Goal: Task Accomplishment & Management: Manage account settings

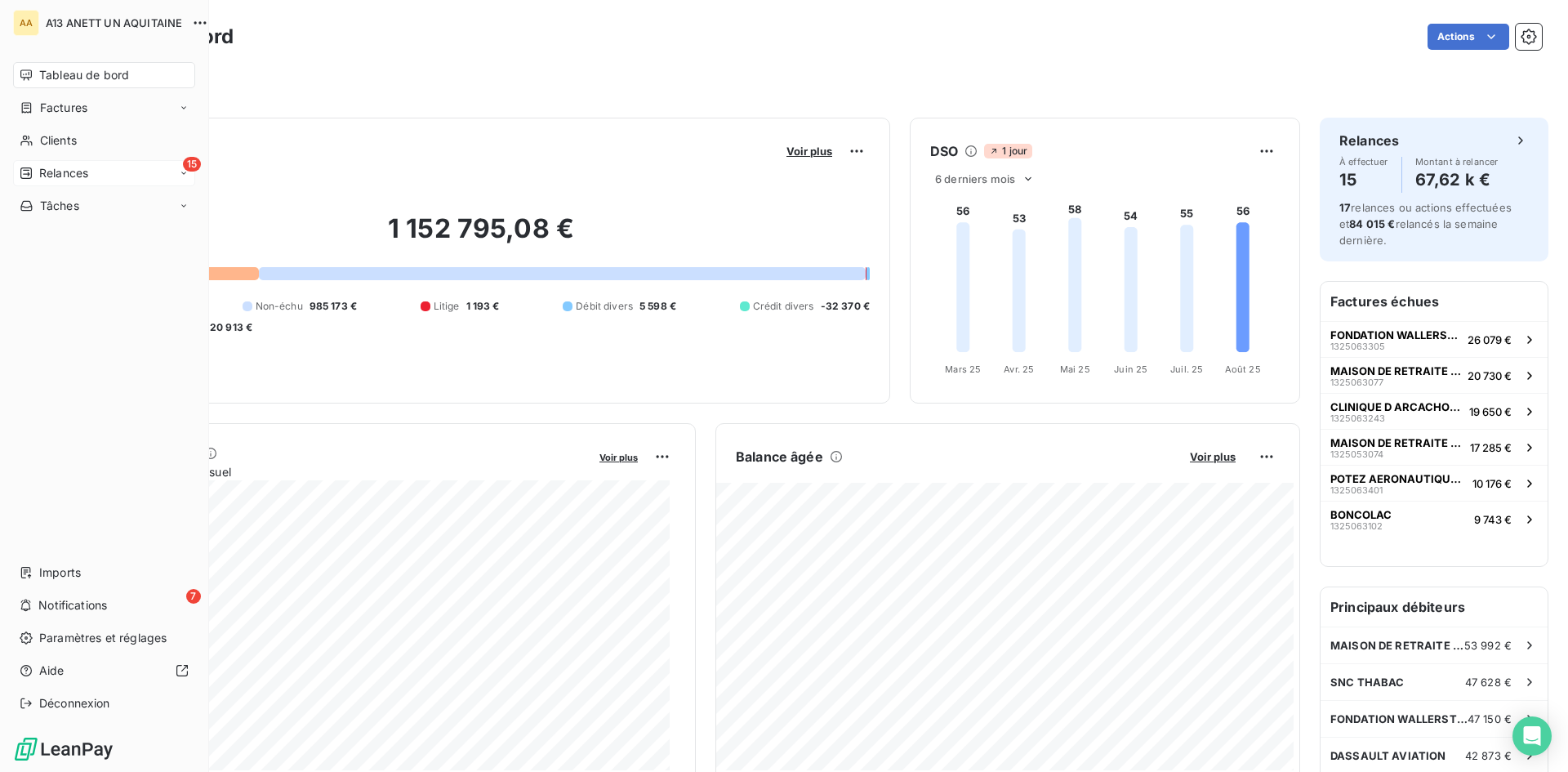
click at [49, 170] on span "Relances" at bounding box center [64, 174] width 49 height 16
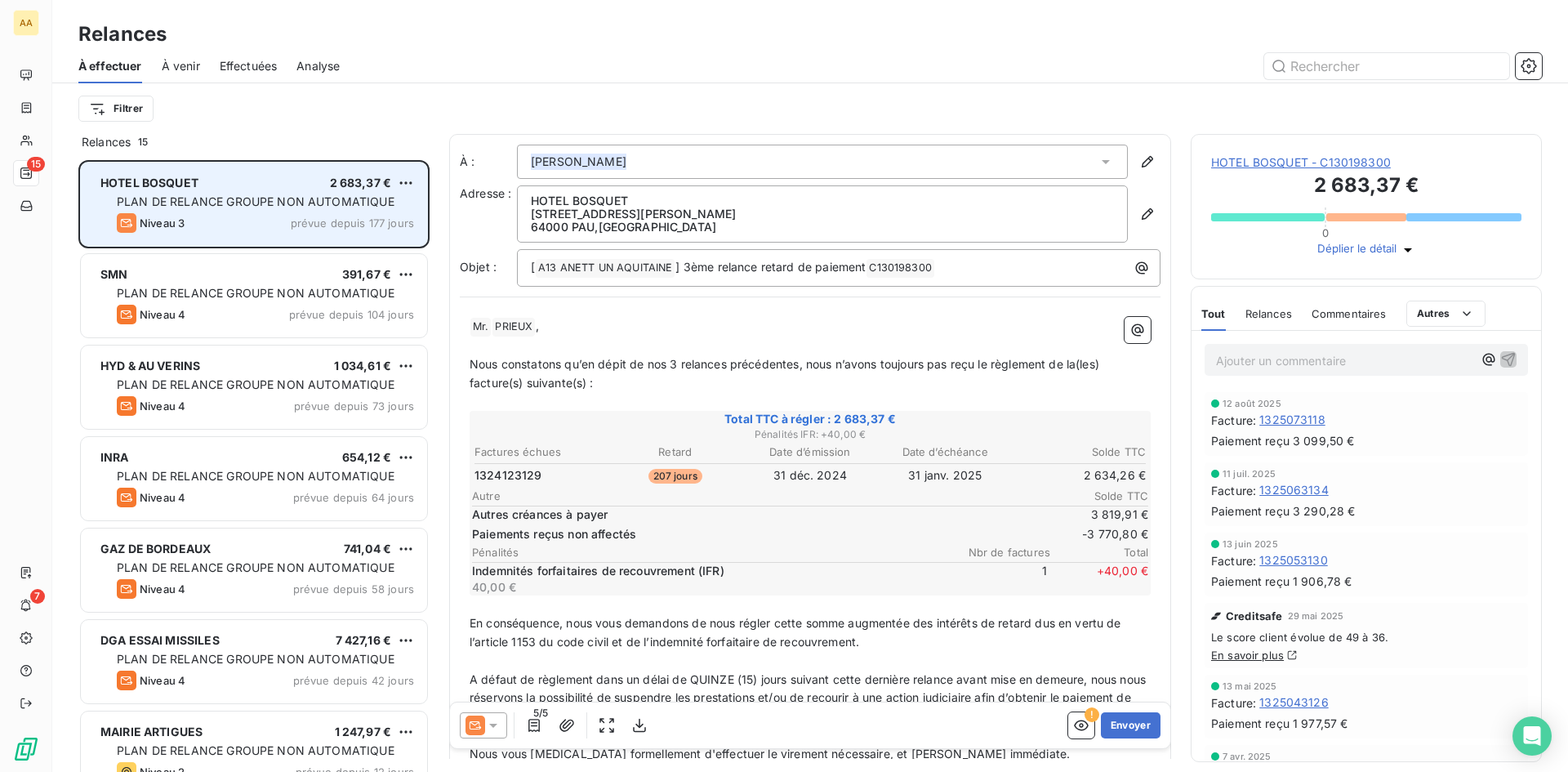
scroll to position [599, 339]
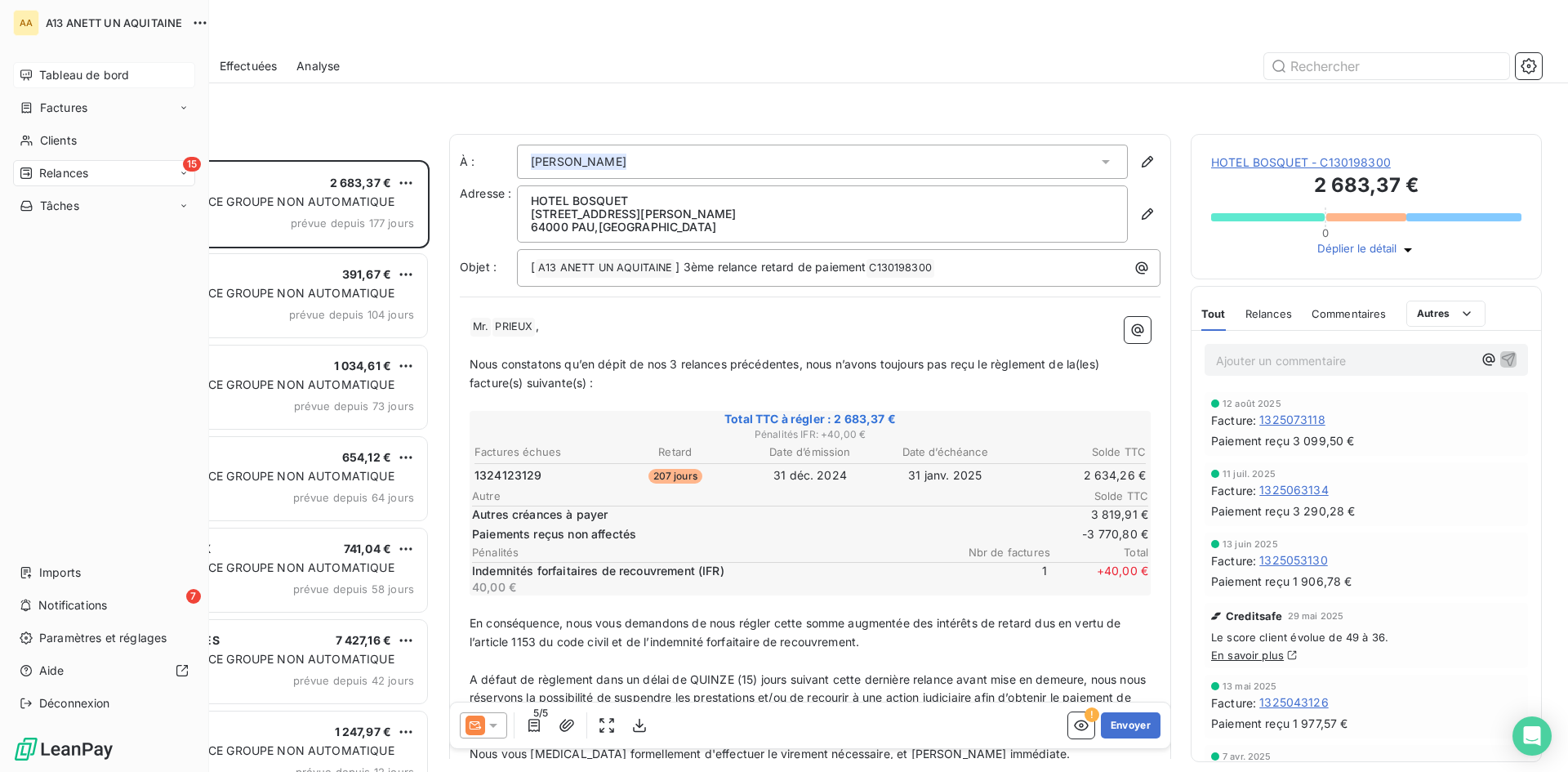
click at [58, 76] on span "Tableau de bord" at bounding box center [84, 75] width 90 height 16
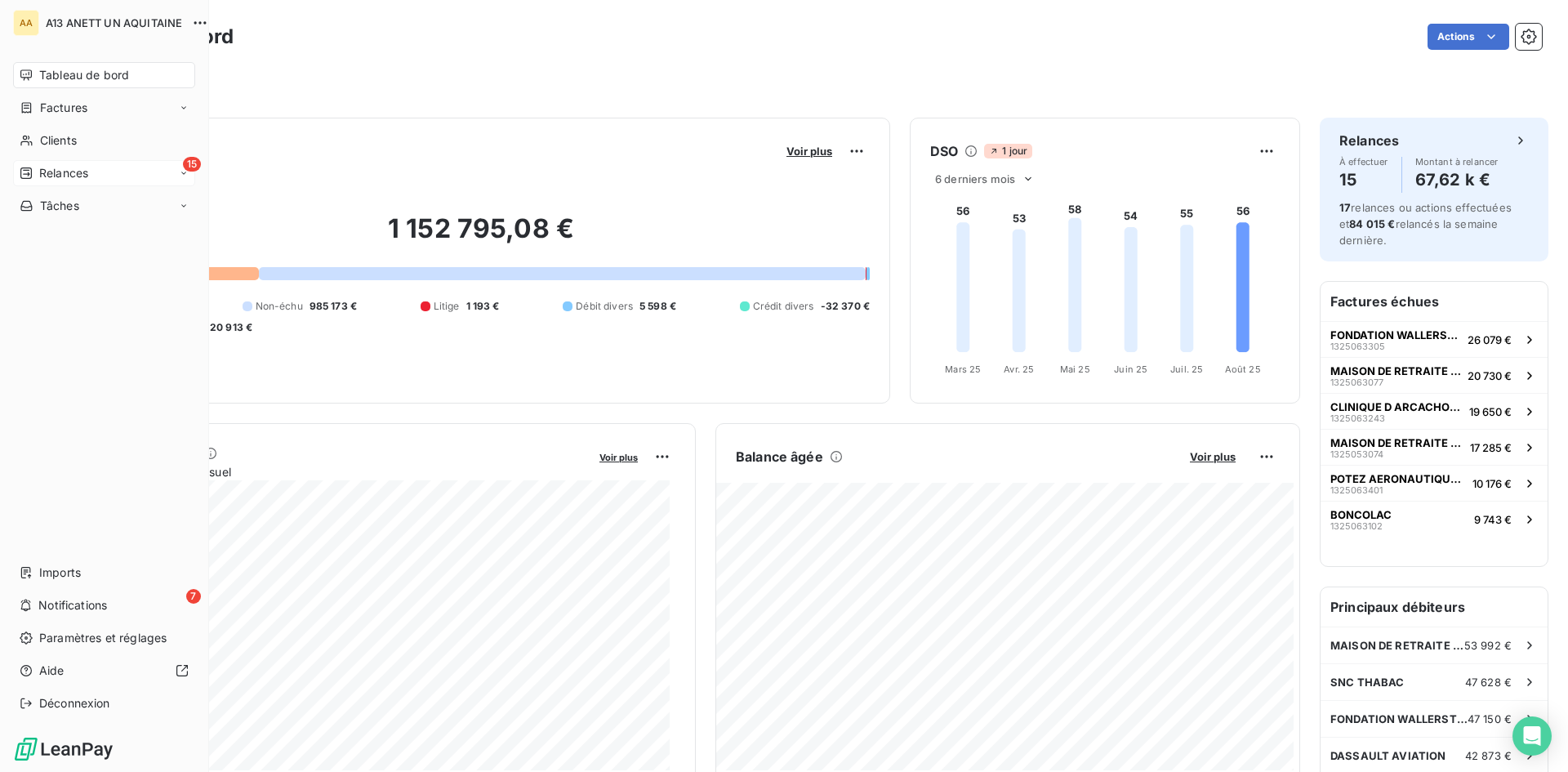
click at [62, 172] on span "Relances" at bounding box center [64, 174] width 49 height 16
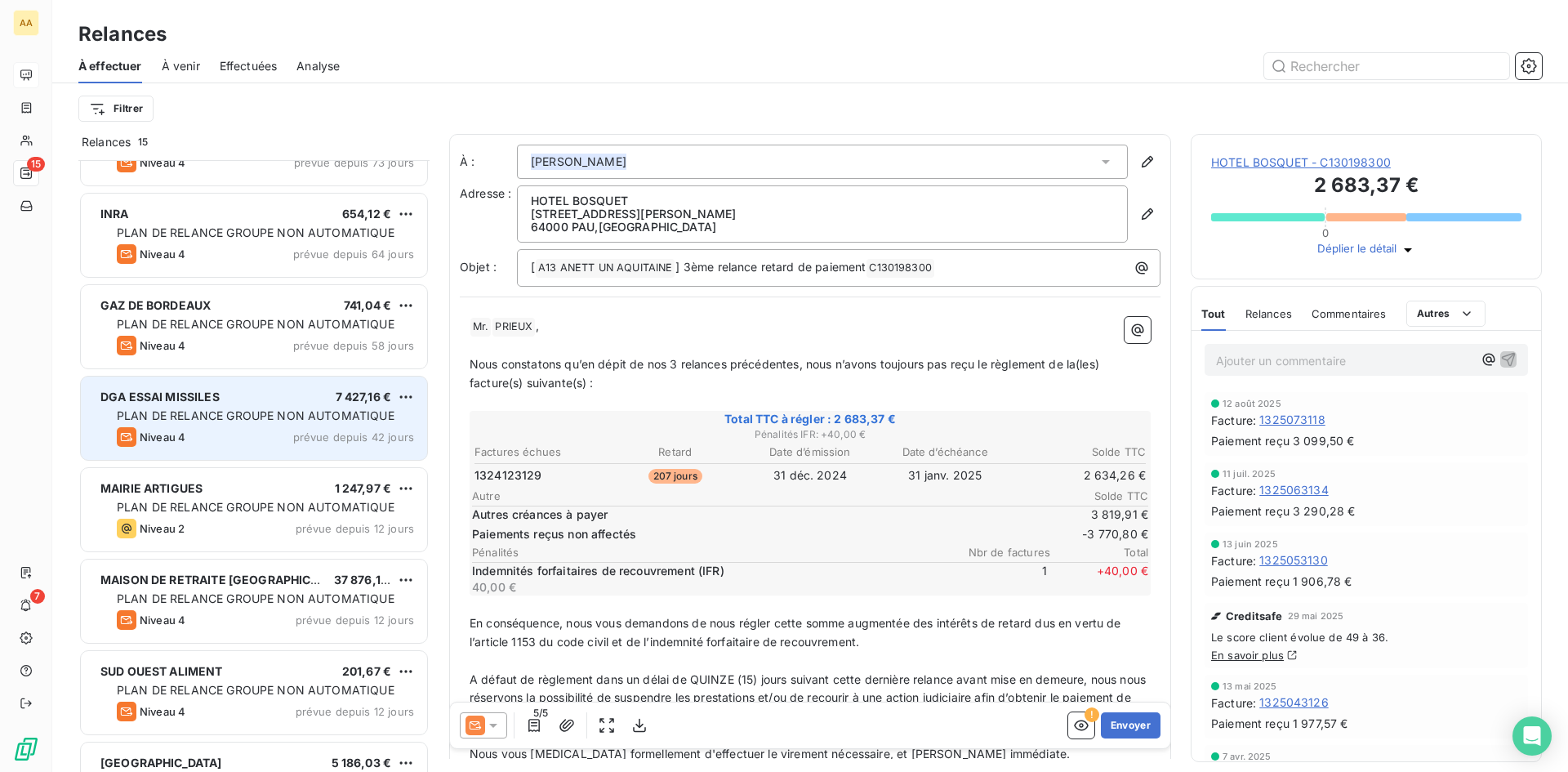
scroll to position [246, 0]
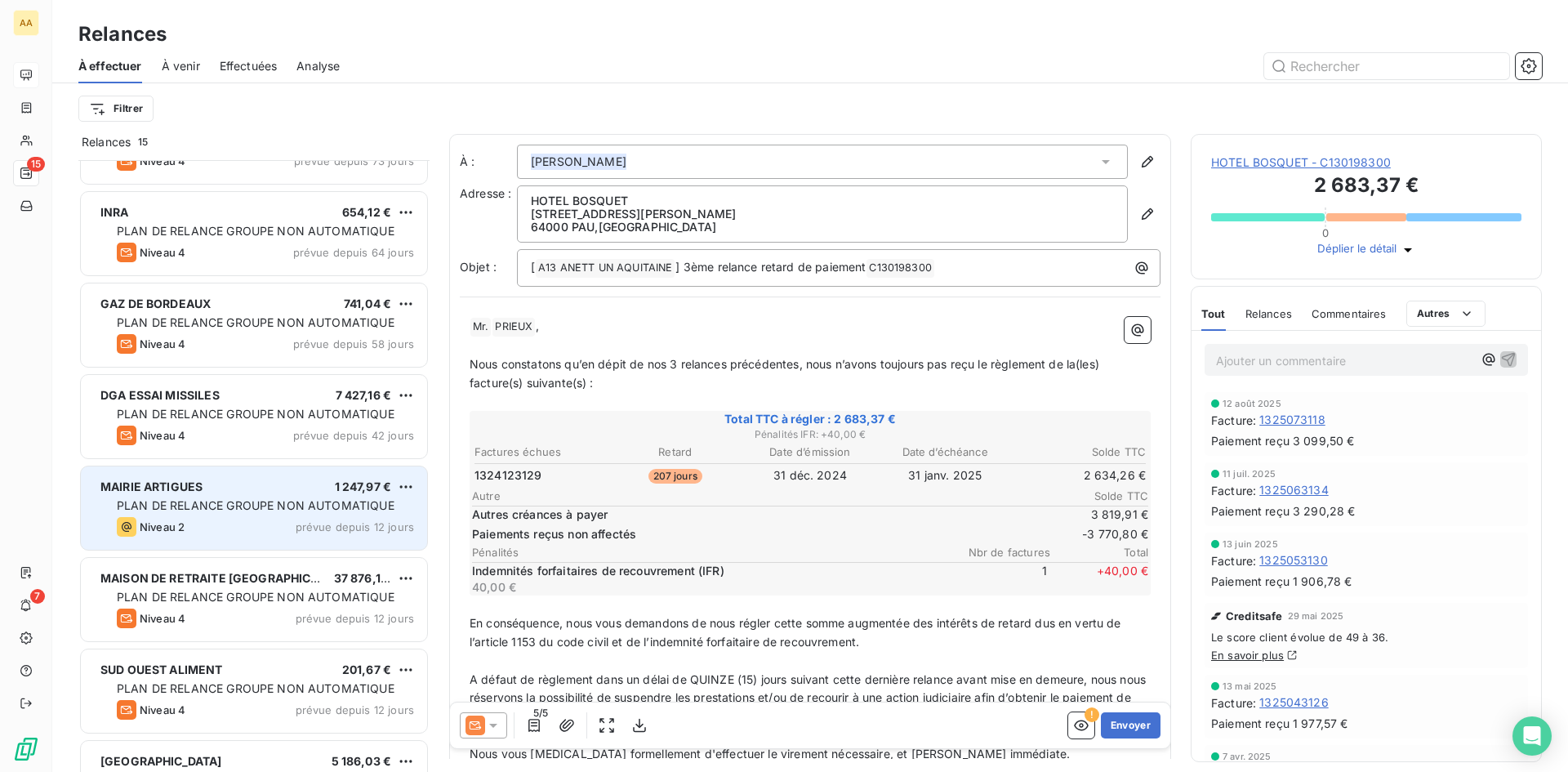
click at [172, 521] on span "Niveau 2" at bounding box center [162, 526] width 45 height 13
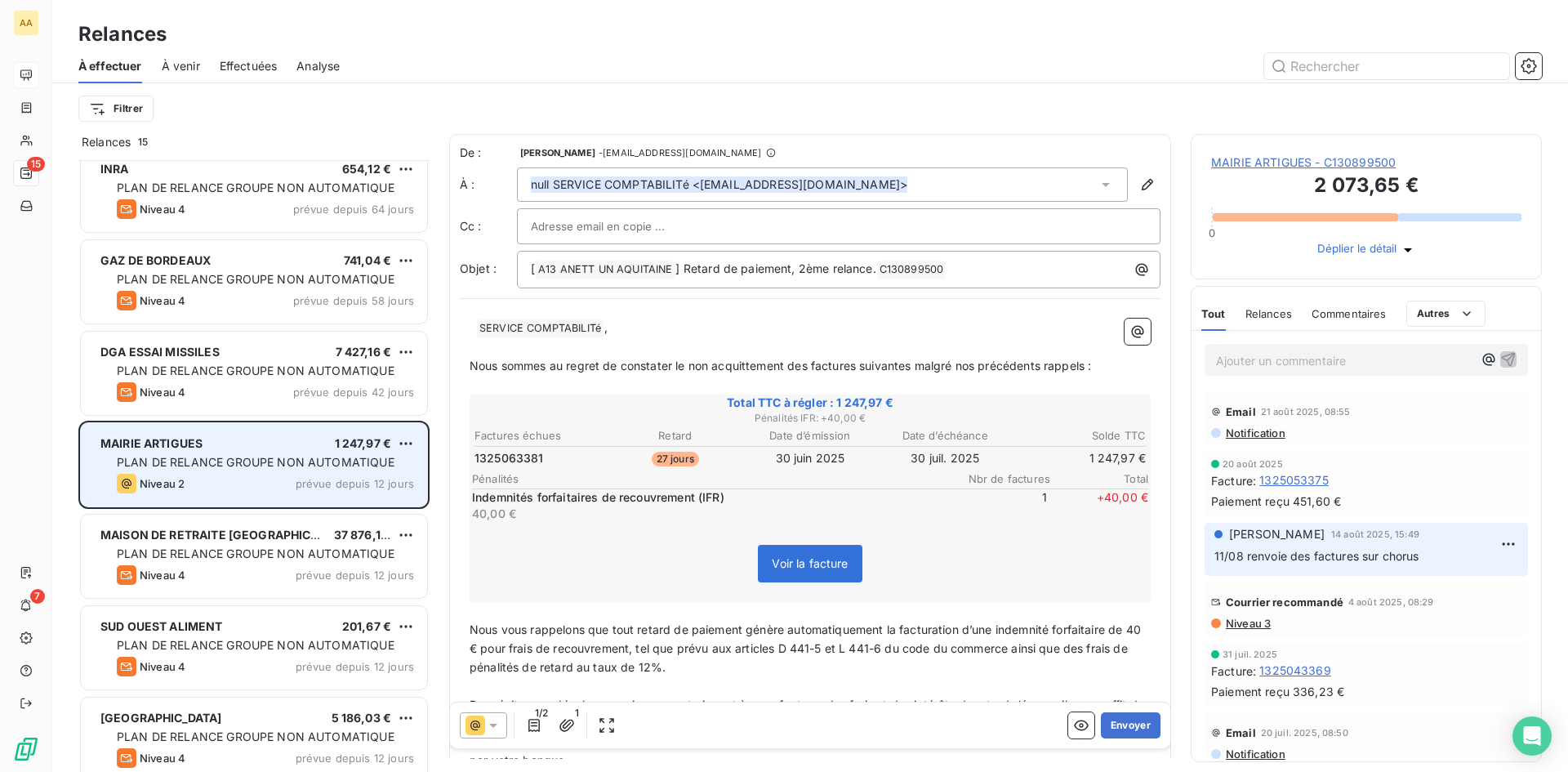
scroll to position [327, 0]
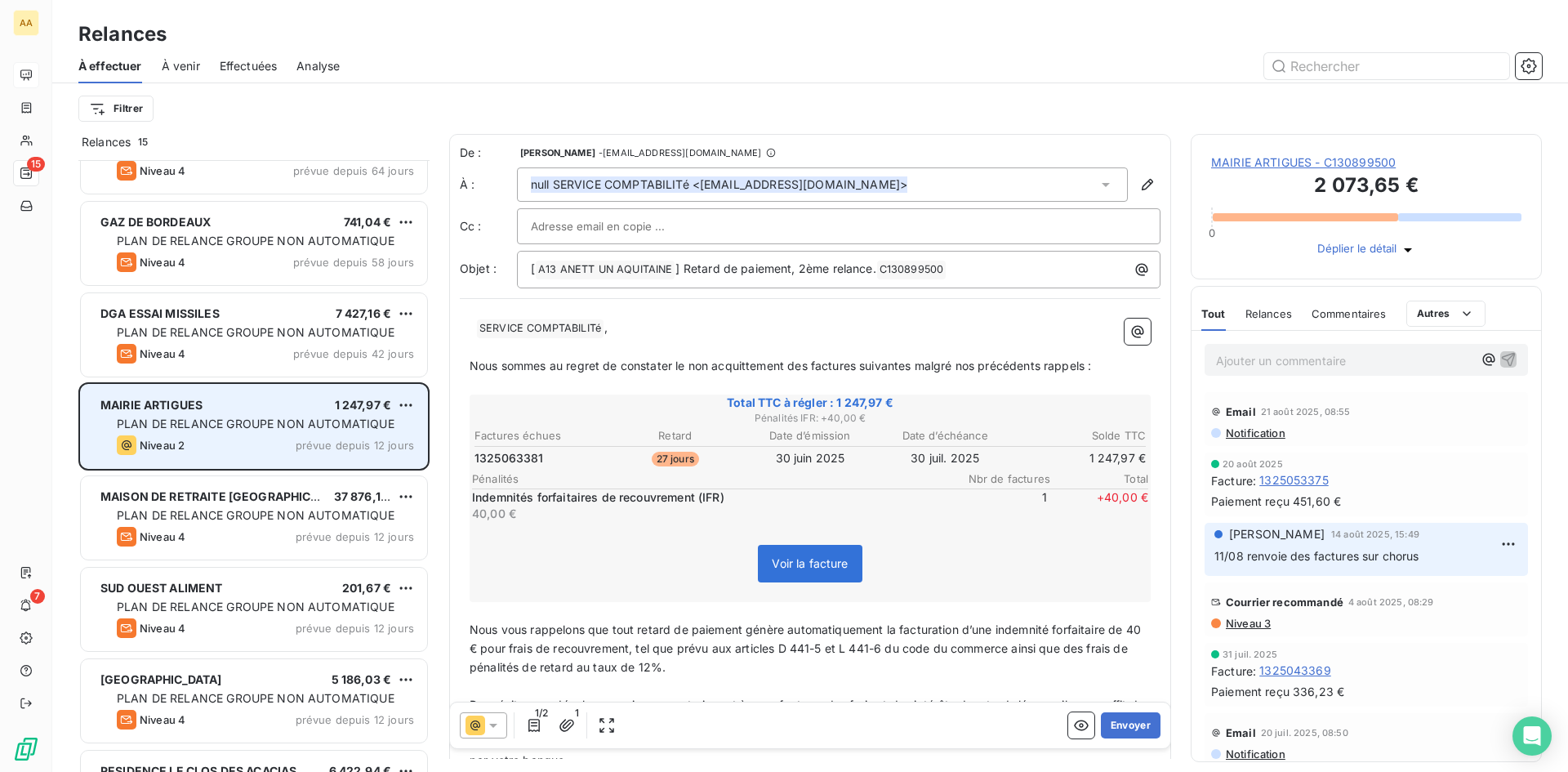
click at [172, 525] on div "MAISON DE RETRAITE TERRE NEGRE 37 876,14 € PLAN DE RELANCE GROUPE NON AUTOMATIQ…" at bounding box center [253, 517] width 346 height 83
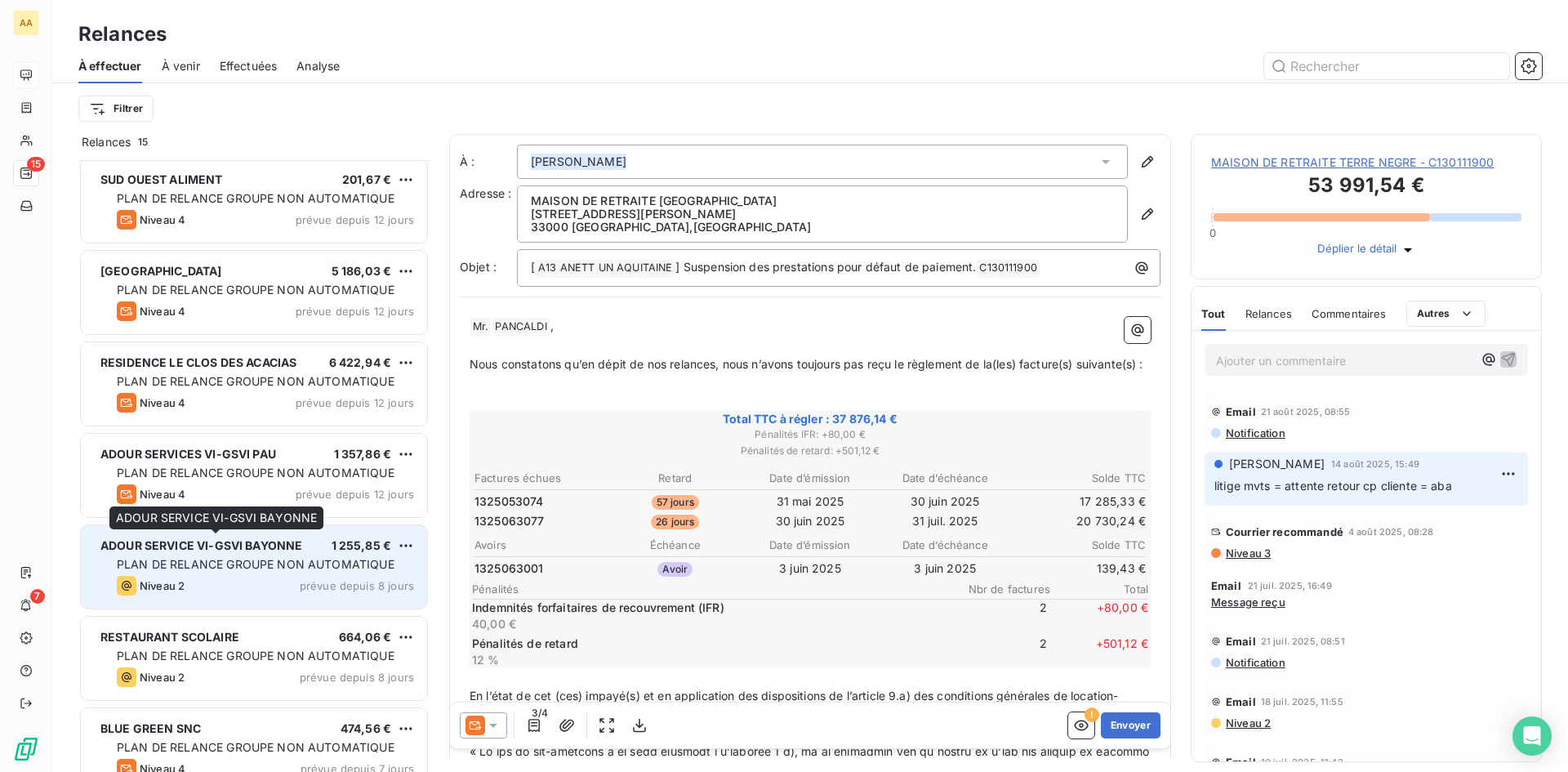
scroll to position [761, 0]
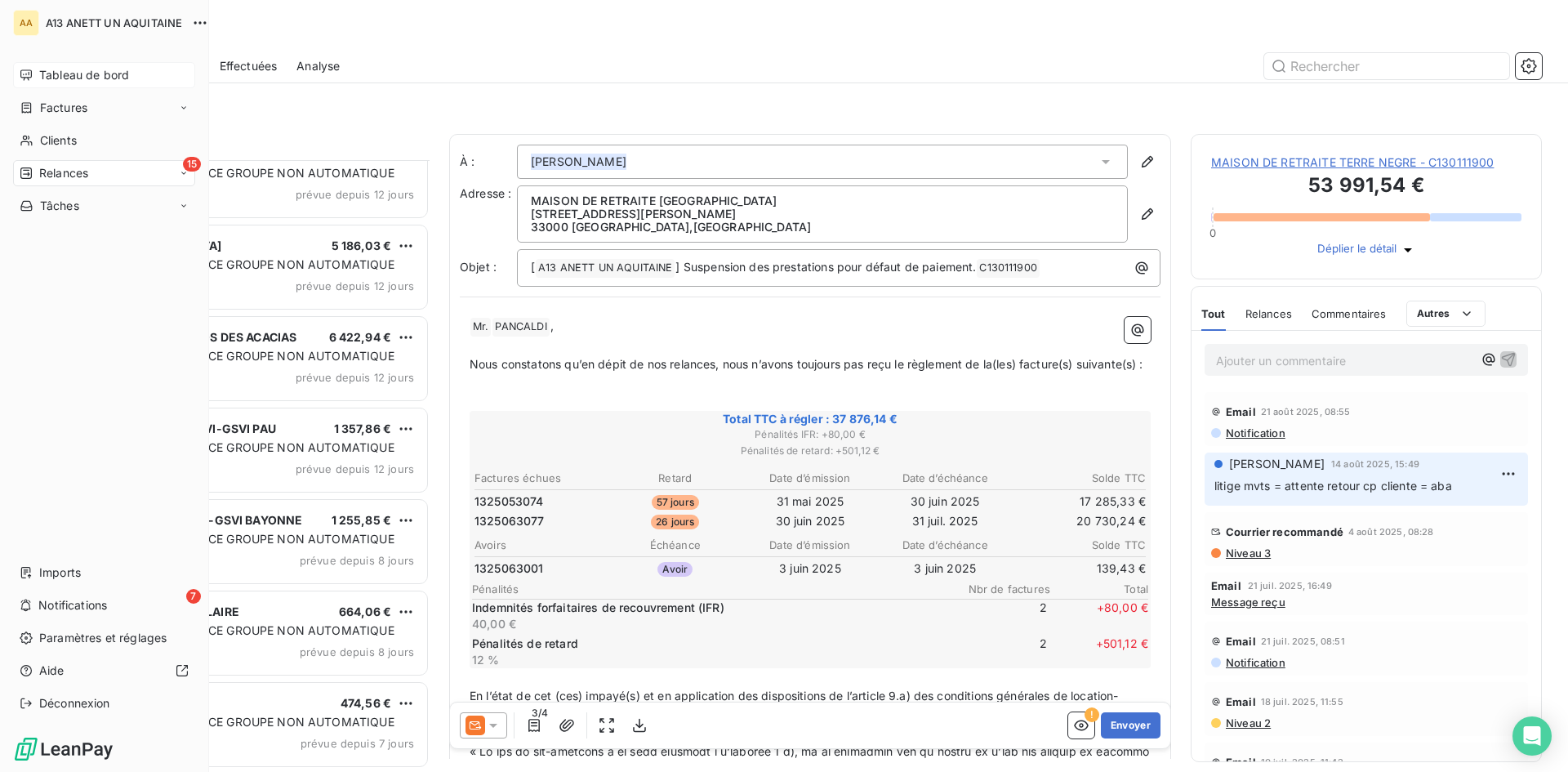
click at [42, 77] on span "Tableau de bord" at bounding box center [84, 75] width 90 height 16
